Goal: Information Seeking & Learning: Check status

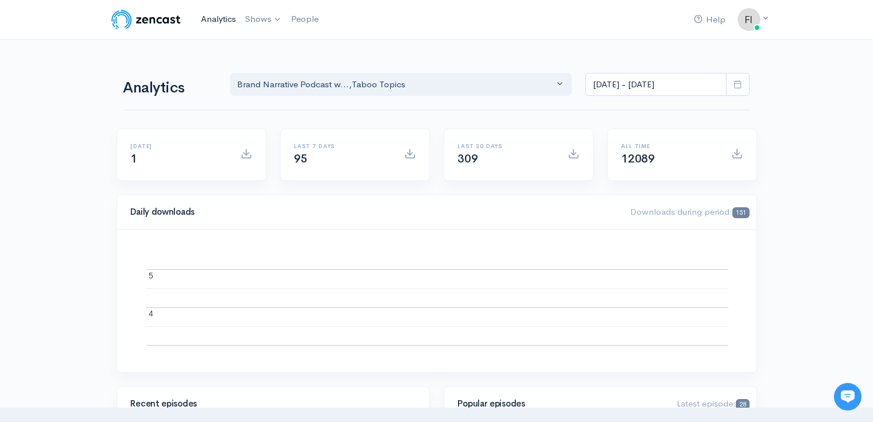
click at [215, 16] on link "Analytics" at bounding box center [218, 19] width 44 height 25
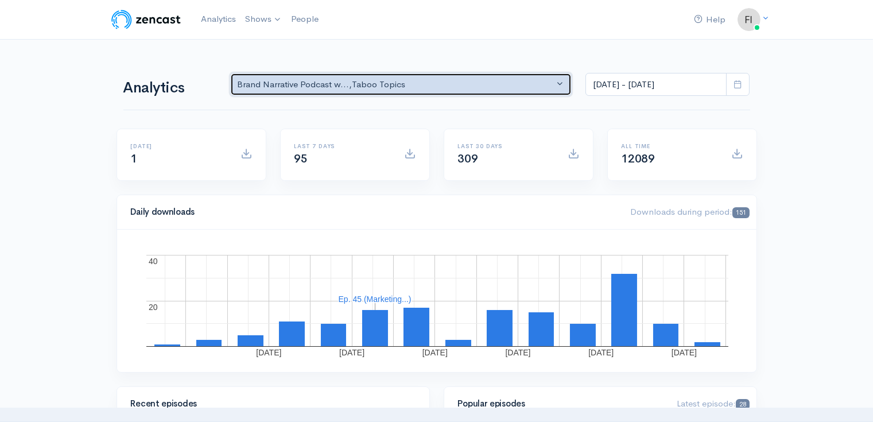
click at [563, 82] on button "Brand Narrative Podcast w... , Taboo Topics" at bounding box center [401, 85] width 342 height 24
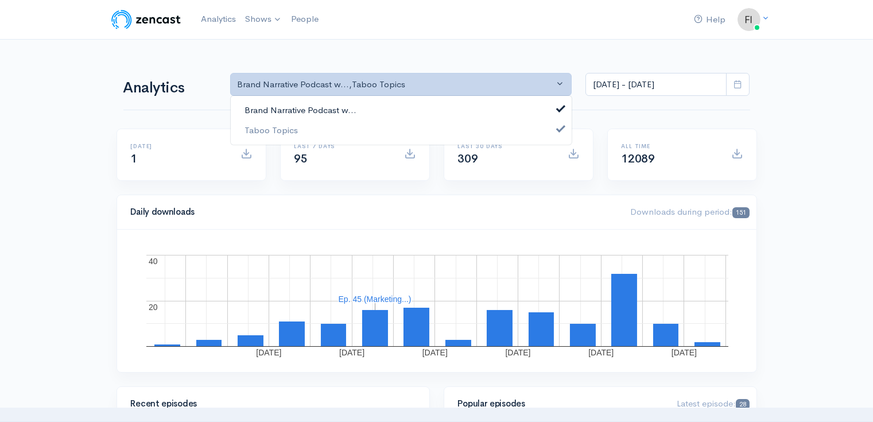
click at [557, 102] on link "Brand Narrative Podcast w..." at bounding box center [401, 110] width 341 height 20
select select "13061"
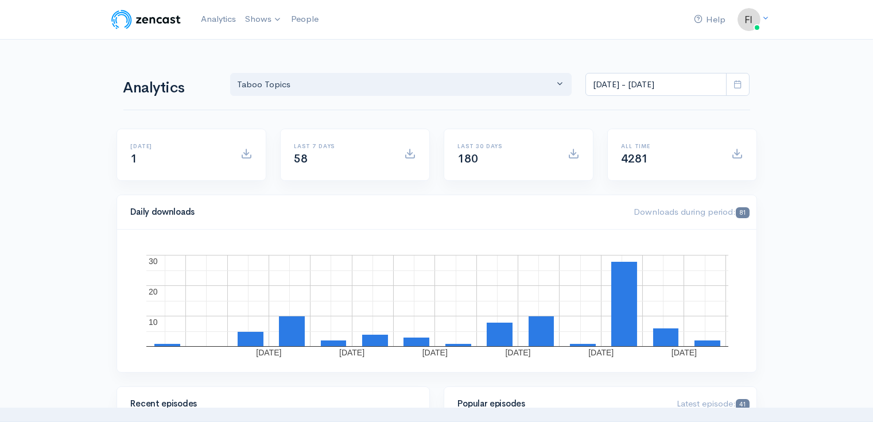
click at [735, 82] on icon at bounding box center [738, 84] width 9 height 9
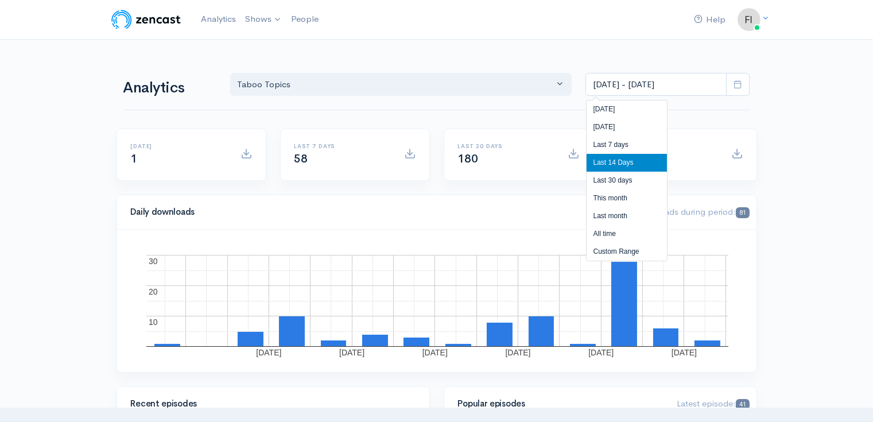
click at [611, 225] on li "All time" at bounding box center [627, 234] width 80 height 18
type input "[DATE] - [DATE]"
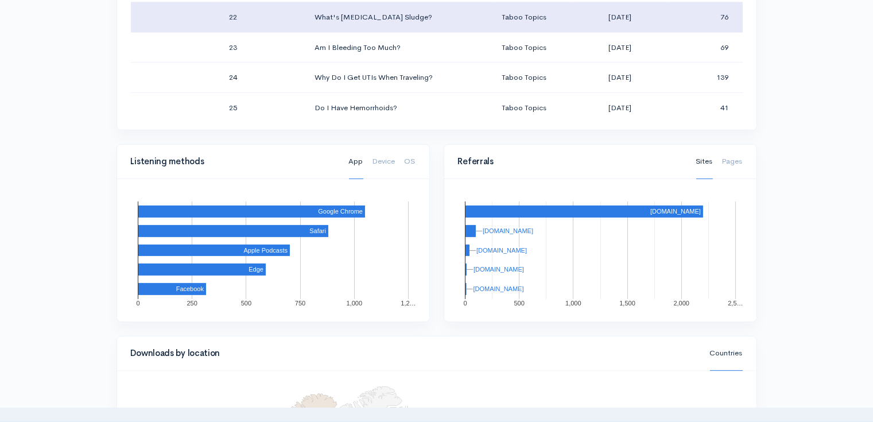
scroll to position [808, 0]
